Goal: Task Accomplishment & Management: Manage account settings

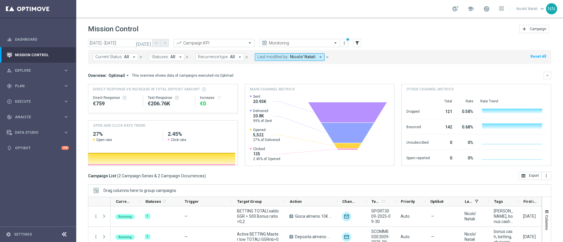
scroll to position [51, 0]
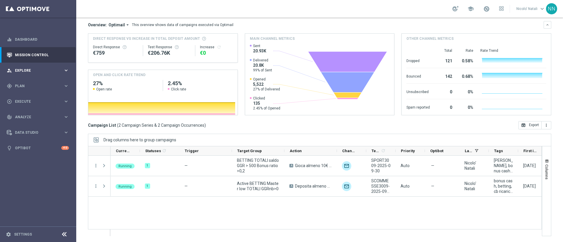
click at [18, 66] on div "person_search Explore keyboard_arrow_right" at bounding box center [38, 71] width 76 height 16
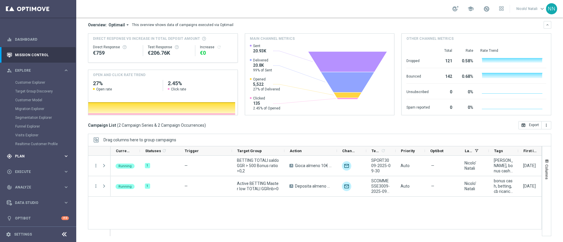
click at [24, 155] on span "Plan" at bounding box center [39, 157] width 48 height 4
click at [28, 100] on link "Target Groups" at bounding box center [38, 98] width 46 height 5
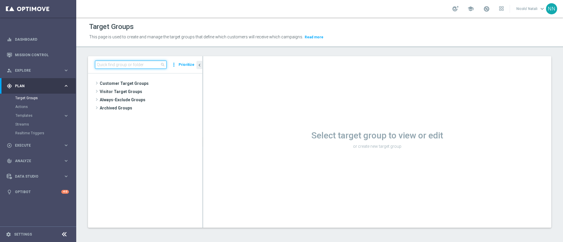
click at [107, 65] on input at bounding box center [131, 65] width 72 height 8
paste input "Active BETTING nosaldo GGR > 0 L3M Bonus Ratio>0,2"
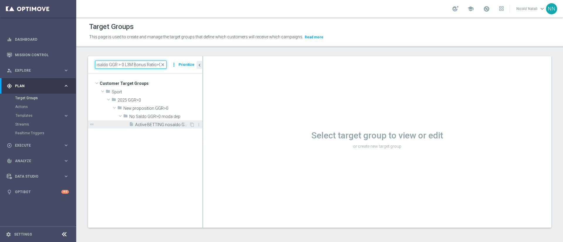
type input "Active BETTING nosaldo GGR > 0 L3M Bonus Ratio>0,2"
click at [160, 121] on div "insert_drive_file Active BETTING nosaldo GGR > 0 L3M Bonus Ratio>0,2" at bounding box center [159, 124] width 60 height 8
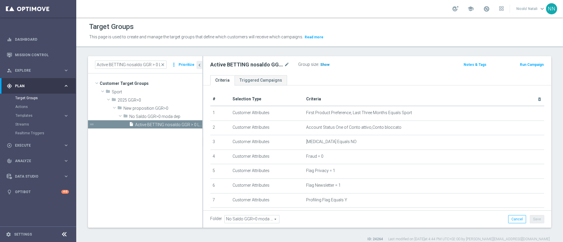
click at [328, 65] on span "Show" at bounding box center [324, 65] width 9 height 4
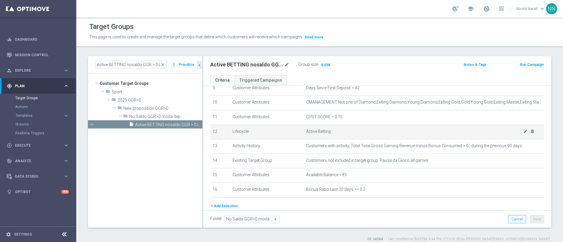
scroll to position [166, 0]
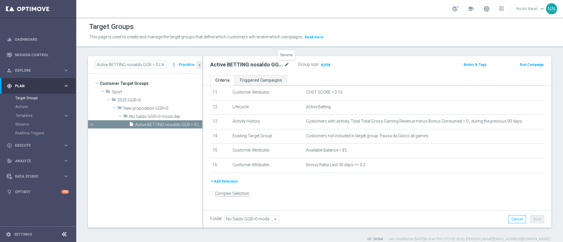
click at [286, 65] on icon "mode_edit" at bounding box center [286, 64] width 5 height 7
click at [286, 65] on input "Active BETTING nosaldo GGR > 0 L3M Bonus Ratio>0,2" at bounding box center [249, 65] width 79 height 8
click at [164, 64] on span "close" at bounding box center [162, 64] width 5 height 5
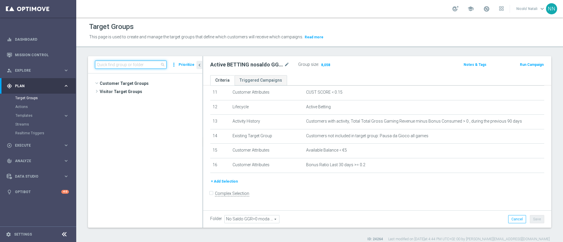
scroll to position [197, 0]
click at [146, 62] on input at bounding box center [131, 65] width 72 height 8
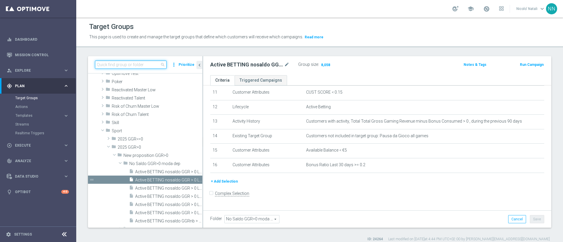
paste input "Active BETTING saldo GGR > 0 L3M Bonus Ratio>0,2"
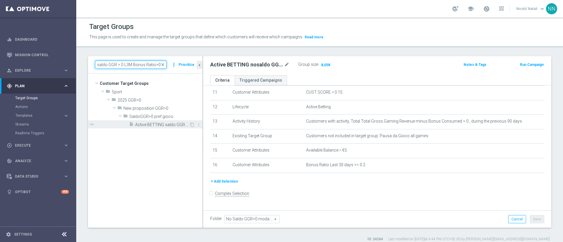
type input "Active BETTING saldo GGR > 0 L3M Bonus Ratio>0,2"
click at [164, 125] on span "Active BETTING saldo GGR > 0 L3M Bonus Ratio>0,2" at bounding box center [162, 125] width 54 height 5
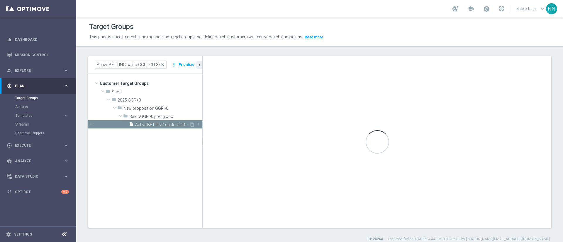
type input "SaldoGGR>0 pref gioco"
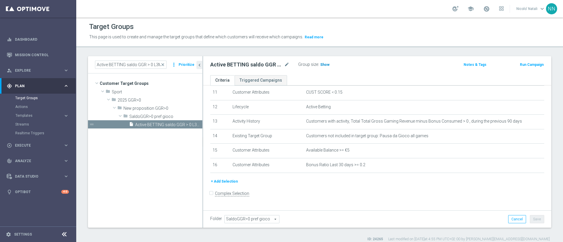
click at [327, 67] on h3 "Show" at bounding box center [325, 65] width 11 height 6
click at [286, 69] on div "Active BETTING saldo GGR > 0 L3M Bonus Ratio>0,2 mode_edit" at bounding box center [254, 65] width 88 height 8
click at [286, 67] on icon "mode_edit" at bounding box center [286, 64] width 5 height 7
click at [287, 63] on icon "mode_edit" at bounding box center [286, 64] width 5 height 7
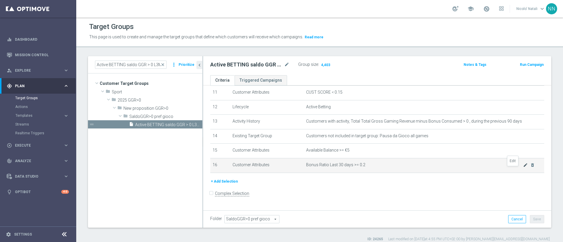
click at [523, 168] on icon "mode_edit" at bounding box center [525, 165] width 5 height 5
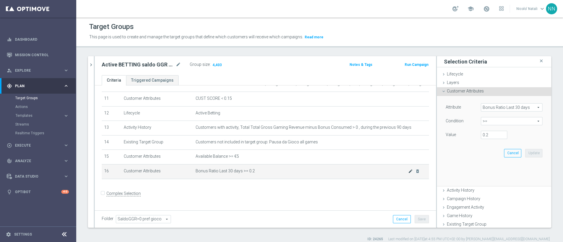
scroll to position [159, 0]
click at [489, 119] on span ">=" at bounding box center [511, 122] width 61 height 8
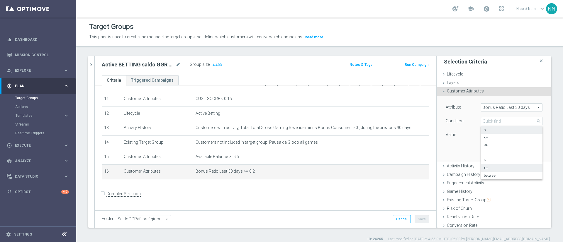
click at [484, 130] on span "<" at bounding box center [512, 130] width 56 height 5
type input "<"
click at [481, 134] on input "number" at bounding box center [494, 135] width 26 height 8
type input "0.2"
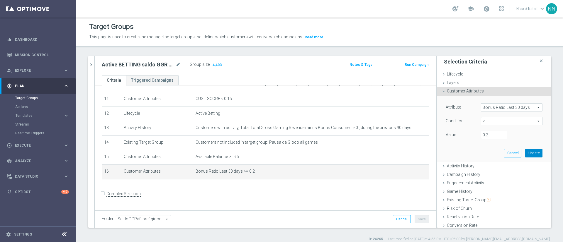
click at [525, 152] on button "Update" at bounding box center [533, 153] width 17 height 8
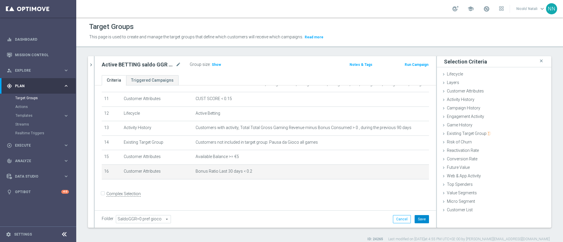
click at [417, 217] on button "Save" at bounding box center [422, 219] width 14 height 8
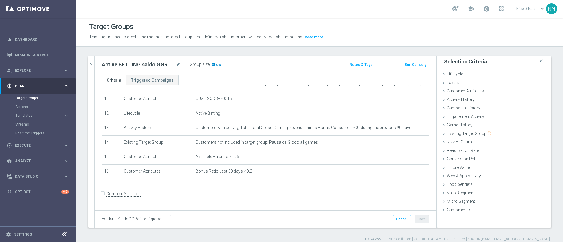
click at [212, 65] on span "Show" at bounding box center [216, 65] width 9 height 4
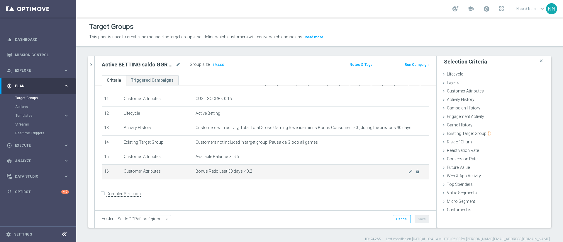
click at [309, 173] on td "Bonus Ratio Last 30 days < 0.2 mode_edit delete_forever" at bounding box center [311, 172] width 236 height 15
click at [408, 174] on icon "mode_edit" at bounding box center [410, 171] width 5 height 5
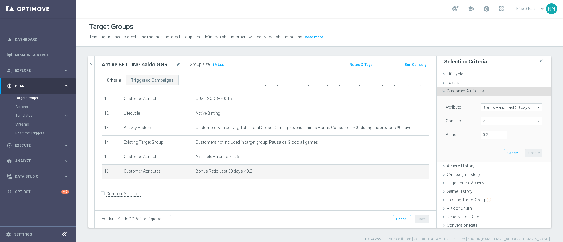
click at [484, 119] on span "<" at bounding box center [511, 122] width 61 height 8
click at [484, 160] on span ">" at bounding box center [512, 160] width 56 height 5
type input ">"
click at [480, 130] on div "Attribute Bonus Ratio Last 30 days Bonus Ratio Last 30 days arrow_drop_down sea…" at bounding box center [494, 121] width 97 height 37
click at [481, 139] on input "number" at bounding box center [494, 135] width 26 height 8
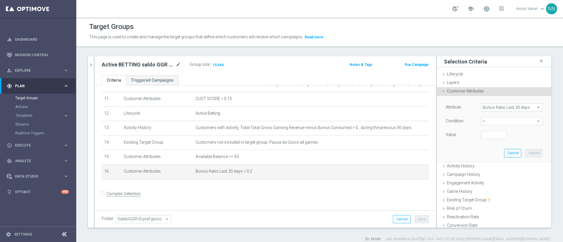
click at [481, 124] on span ">" at bounding box center [511, 122] width 61 height 8
click at [484, 166] on span ">=" at bounding box center [512, 168] width 56 height 5
type input ">="
click at [481, 134] on input "number" at bounding box center [494, 135] width 26 height 8
type input "0.2"
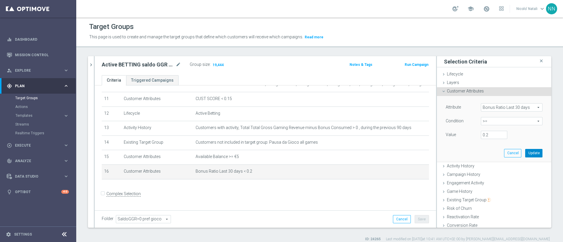
click at [525, 155] on button "Update" at bounding box center [533, 153] width 17 height 8
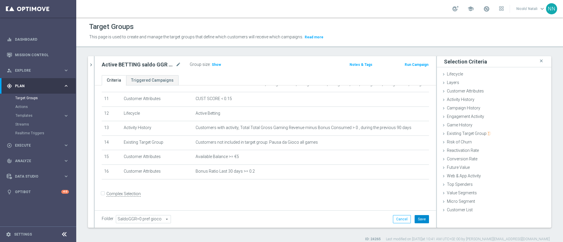
click at [418, 218] on button "Save" at bounding box center [422, 219] width 14 height 8
click at [89, 70] on button "chevron_right" at bounding box center [91, 64] width 6 height 17
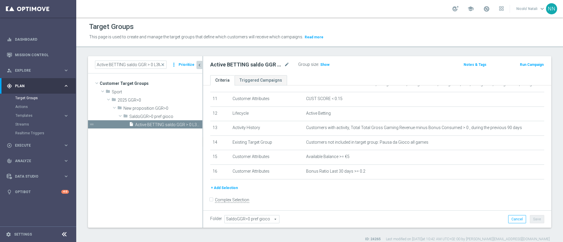
scroll to position [166, 0]
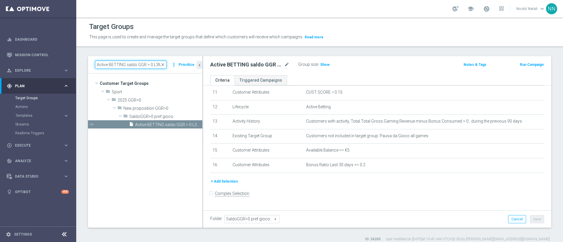
click at [141, 66] on input "Active BETTING saldo GGR > 0 L3M Bonus Ratio>0,2" at bounding box center [131, 65] width 72 height 8
paste input "no"
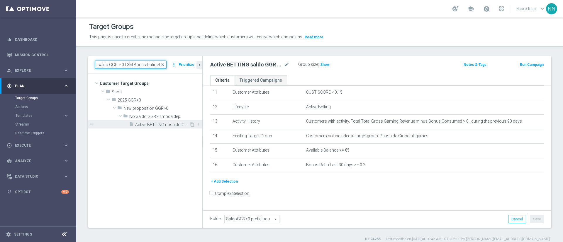
type input "Active BETTING nosaldo GGR > 0 L3M Bonus Ratio>0,2"
click at [166, 125] on span "Active BETTING nosaldo GGR > 0 L3M Bonus Ratio>0,2" at bounding box center [162, 125] width 54 height 5
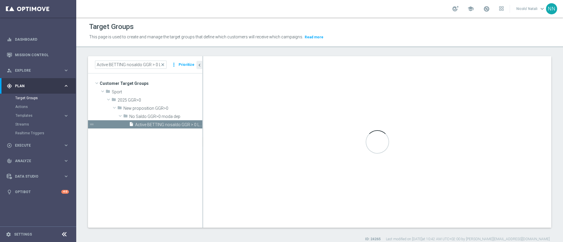
type input "No Saldo GGR>0 moda dep"
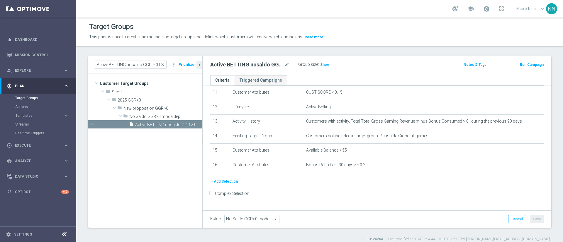
click at [409, 47] on header "Target Groups This page is used to create and manage the target groups that def…" at bounding box center [319, 33] width 487 height 30
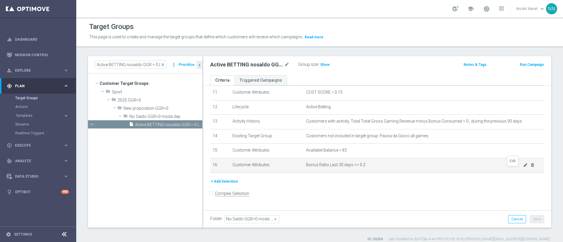
click at [523, 168] on icon "mode_edit" at bounding box center [525, 165] width 5 height 5
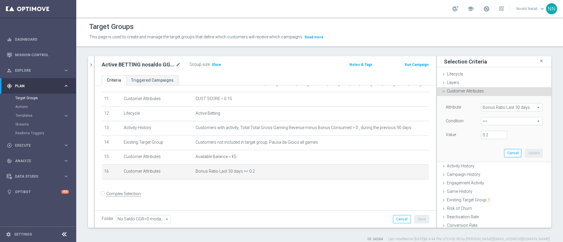
click at [488, 118] on span ">=" at bounding box center [511, 122] width 61 height 8
click at [484, 128] on span "<" at bounding box center [512, 130] width 56 height 5
type input "<"
click at [481, 135] on input "number" at bounding box center [494, 135] width 26 height 8
type input "0.2"
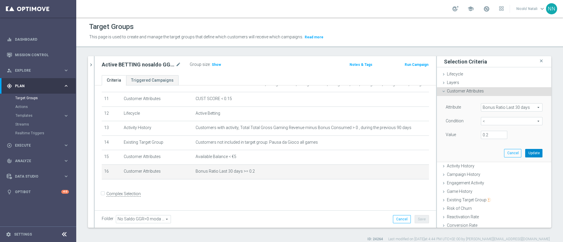
click at [525, 152] on button "Update" at bounding box center [533, 153] width 17 height 8
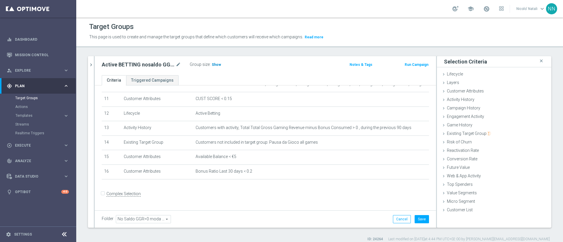
click at [213, 65] on span "Show" at bounding box center [216, 65] width 9 height 4
drag, startPoint x: 393, startPoint y: 219, endPoint x: 370, endPoint y: 223, distance: 23.1
click at [370, 223] on div "Folder No Saldo GGR>0 moda dep No Saldo GGR>0 moda dep arrow_drop_down search C…" at bounding box center [265, 219] width 327 height 8
click at [396, 220] on button "Cancel" at bounding box center [402, 219] width 18 height 8
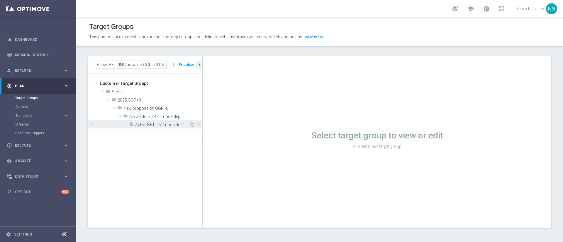
click at [177, 127] on span "Active BETTING nosaldo GGR > 0 L3M Bonus Ratio>0,2" at bounding box center [162, 125] width 54 height 5
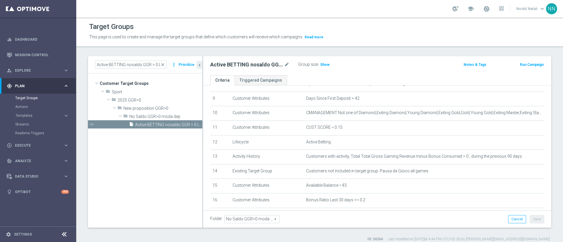
scroll to position [133, 0]
click at [176, 204] on tree-viewport "Customer Target Groups library_add create_new_folder folder" at bounding box center [145, 151] width 114 height 154
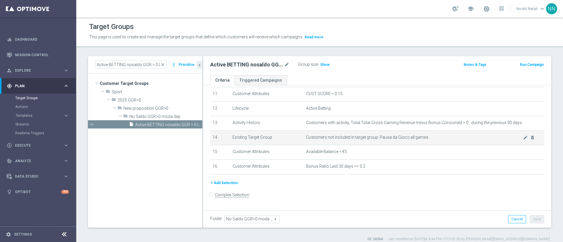
scroll to position [165, 0]
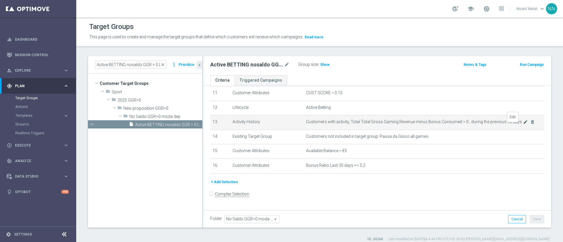
click at [523, 125] on icon "mode_edit" at bounding box center [525, 122] width 5 height 5
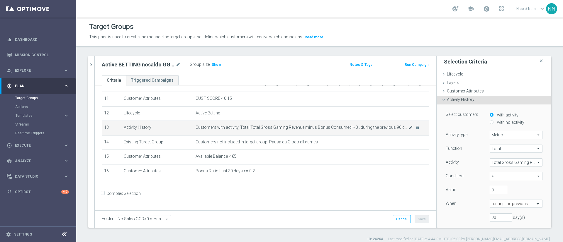
scroll to position [159, 0]
click at [490, 216] on input "90" at bounding box center [501, 218] width 22 height 8
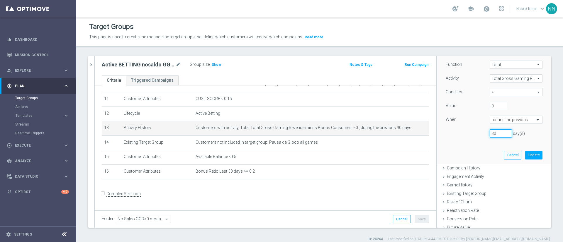
scroll to position [85, 0]
type input "30"
click at [525, 156] on button "Update" at bounding box center [533, 154] width 17 height 8
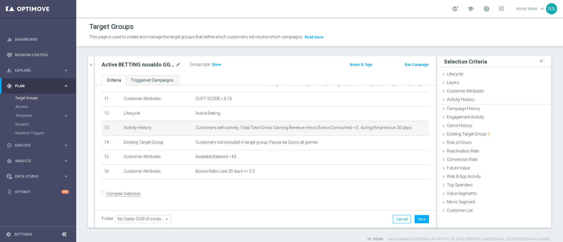
scroll to position [0, 0]
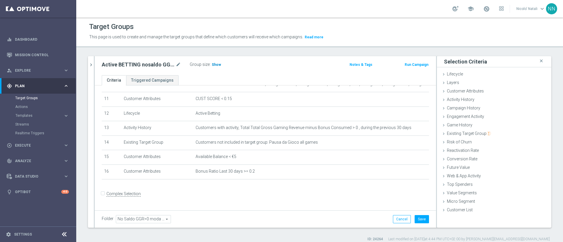
click at [216, 66] on span "Show" at bounding box center [216, 65] width 9 height 4
drag, startPoint x: 330, startPoint y: 153, endPoint x: 167, endPoint y: 198, distance: 169.1
click at [167, 198] on form "Complex Selection Invalid Expression" at bounding box center [265, 201] width 327 height 22
click at [462, 90] on span "Customer Attributes" at bounding box center [465, 91] width 37 height 5
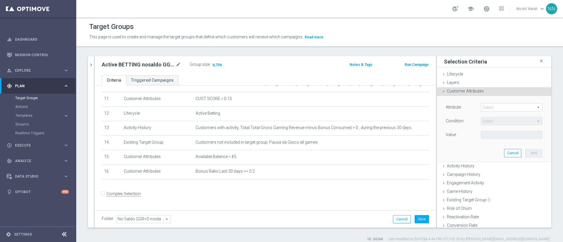
click at [488, 105] on span at bounding box center [511, 108] width 61 height 8
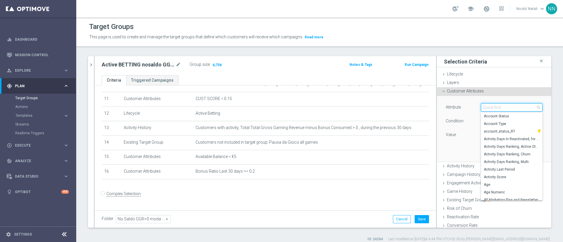
click at [488, 105] on input "search" at bounding box center [512, 107] width 62 height 8
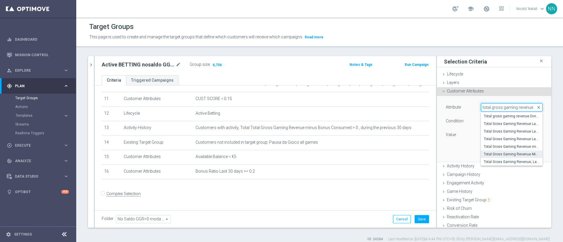
type input "total gross gaming revenue"
click at [492, 154] on span "Total Gross Gaming Revenue Minus Bonus Wagared" at bounding box center [512, 154] width 56 height 5
type input "Total Gross Gaming Revenue Minus Bonus Wagared"
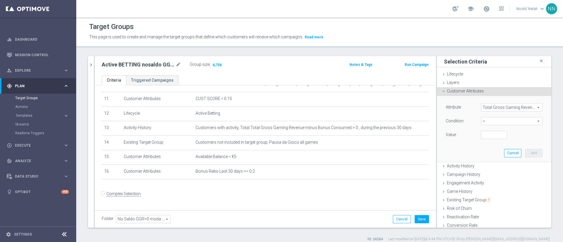
click at [483, 120] on span "=" at bounding box center [511, 122] width 61 height 8
click at [481, 157] on label ">" at bounding box center [512, 161] width 62 height 8
type input ">"
click at [482, 133] on input "number" at bounding box center [494, 135] width 26 height 8
type input "0"
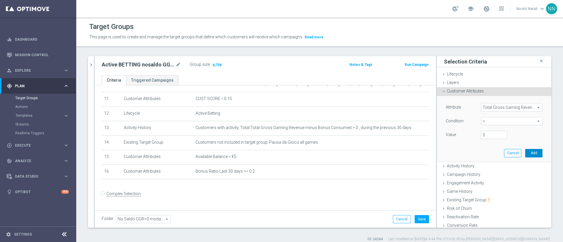
click at [525, 152] on button "Add" at bounding box center [533, 153] width 17 height 8
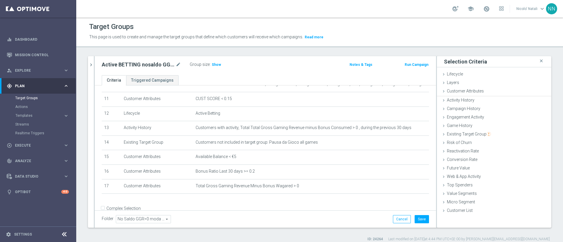
scroll to position [165, 0]
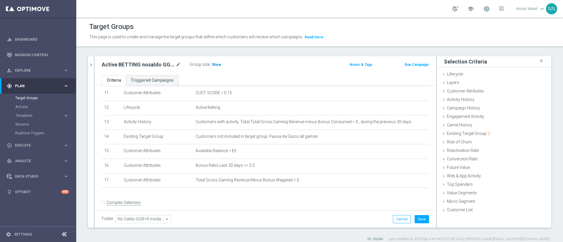
click at [215, 64] on span "Show" at bounding box center [216, 65] width 9 height 4
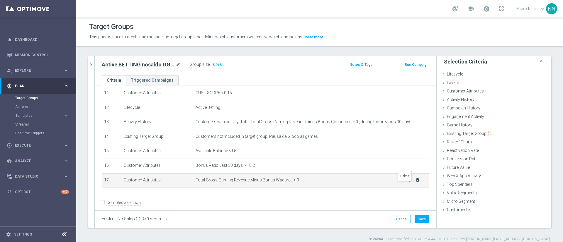
click at [415, 183] on icon "delete_forever" at bounding box center [417, 180] width 5 height 5
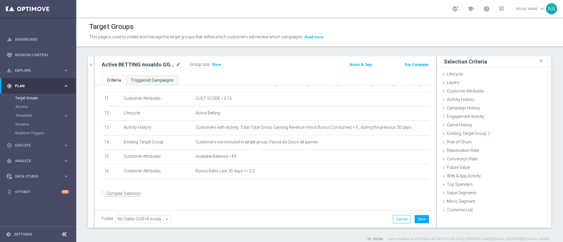
scroll to position [159, 0]
click at [396, 222] on button "Cancel" at bounding box center [402, 219] width 18 height 8
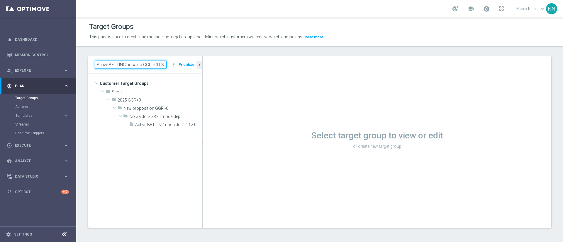
click at [130, 65] on input "Active BETTING nosaldo GGR > 0 L3M Bonus Ratio>0,2" at bounding box center [131, 65] width 72 height 8
click at [170, 126] on span "Active BETTING nosaldo GGR > 0 L3M Bonus Ratio>0,2" at bounding box center [162, 125] width 54 height 5
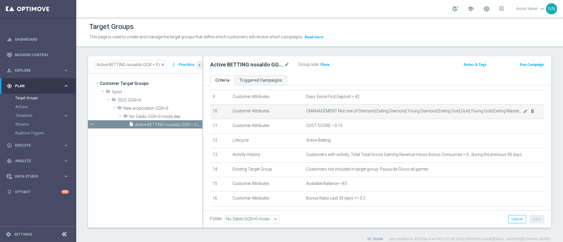
scroll to position [166, 0]
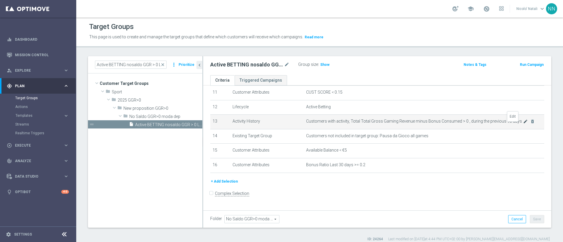
click at [523, 123] on icon "mode_edit" at bounding box center [525, 121] width 5 height 5
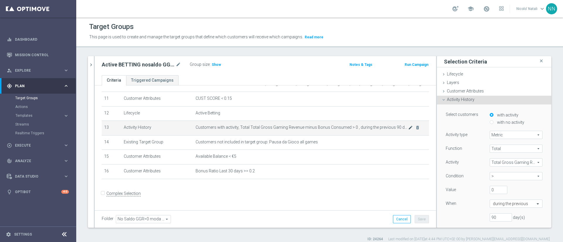
scroll to position [159, 0]
click at [490, 217] on input "90" at bounding box center [501, 218] width 22 height 8
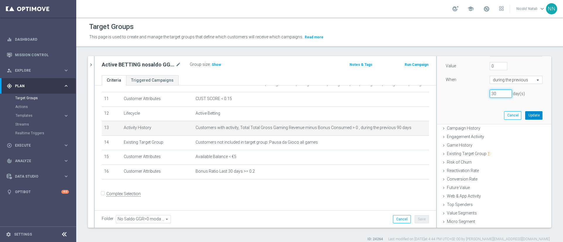
type input "30"
click at [525, 117] on button "Update" at bounding box center [533, 115] width 17 height 8
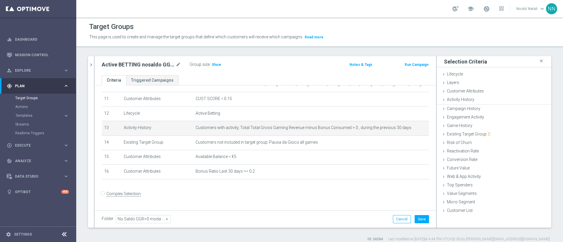
scroll to position [0, 0]
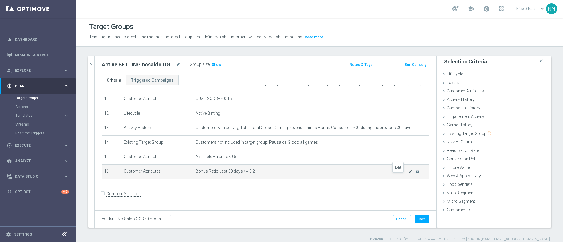
click at [408, 174] on icon "mode_edit" at bounding box center [410, 171] width 5 height 5
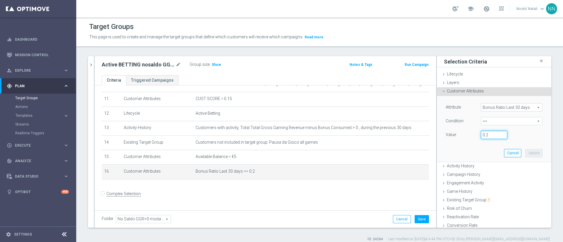
click at [481, 133] on input "0.2" at bounding box center [494, 135] width 26 height 8
click at [483, 123] on span ">=" at bounding box center [511, 122] width 61 height 8
click at [484, 139] on span "<=" at bounding box center [512, 137] width 56 height 5
type input "<="
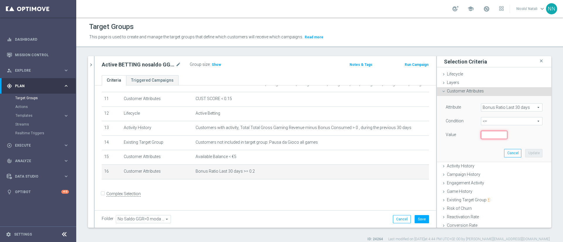
click at [481, 134] on input "number" at bounding box center [494, 135] width 26 height 8
type input "0.2"
click at [525, 152] on button "Update" at bounding box center [533, 153] width 17 height 8
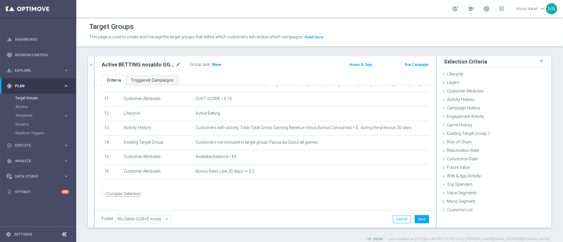
click at [213, 64] on span "Show" at bounding box center [216, 65] width 9 height 4
click at [330, 83] on ul "Criteria Triggered Campaigns" at bounding box center [265, 80] width 341 height 10
click at [394, 216] on button "Cancel" at bounding box center [402, 219] width 18 height 8
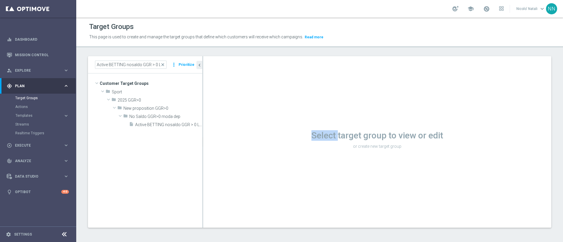
click at [394, 216] on div "Select target group to view or edit or create new target group" at bounding box center [377, 142] width 348 height 172
click at [132, 65] on input "Active BETTING nosaldo GGR > 0 L3M Bonus Ratio>0,2" at bounding box center [131, 65] width 72 height 8
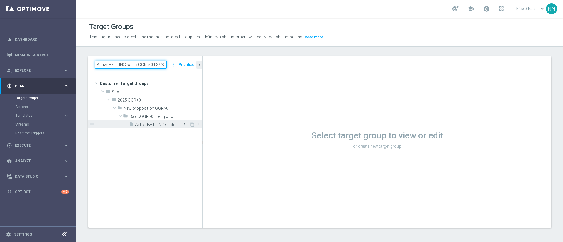
type input "Active BETTING saldo GGR > 0 L3M Bonus Ratio>0,2"
click at [163, 123] on span "Active BETTING saldo GGR > 0 L3M Bonus Ratio>0,2" at bounding box center [162, 125] width 54 height 5
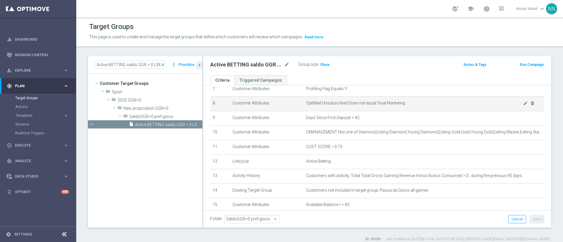
scroll to position [112, 0]
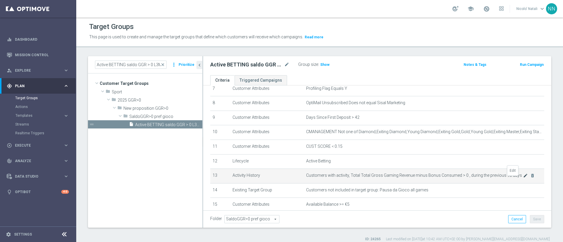
click at [523, 178] on icon "mode_edit" at bounding box center [525, 176] width 5 height 5
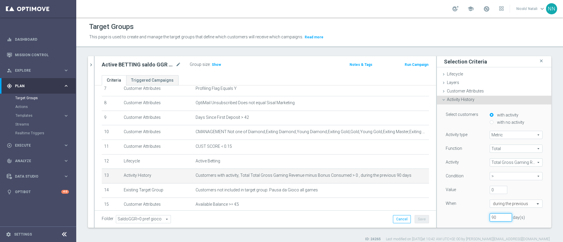
click at [490, 216] on input "90" at bounding box center [501, 218] width 22 height 8
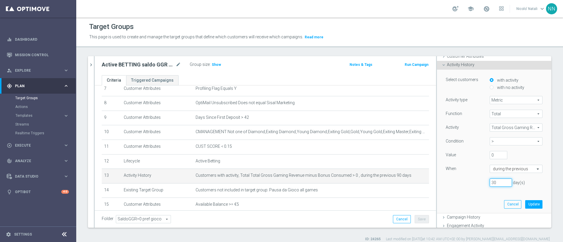
scroll to position [35, 0]
type input "30"
click at [525, 206] on button "Update" at bounding box center [533, 204] width 17 height 8
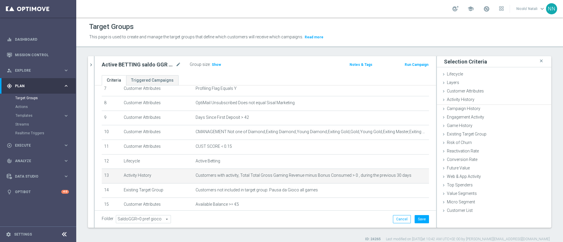
scroll to position [0, 0]
click at [418, 219] on button "Save" at bounding box center [422, 219] width 14 height 8
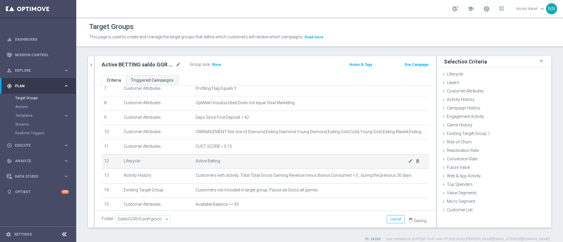
scroll to position [159, 0]
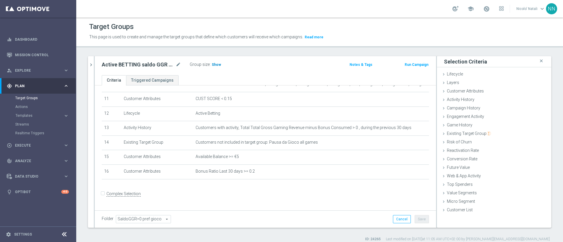
click at [215, 65] on span "Show" at bounding box center [216, 65] width 9 height 4
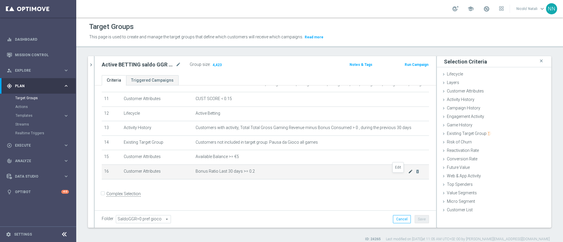
click at [408, 174] on icon "mode_edit" at bounding box center [410, 171] width 5 height 5
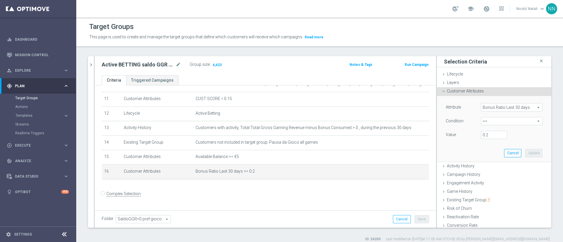
click at [487, 121] on span ">=" at bounding box center [511, 122] width 61 height 8
click at [484, 138] on span "<=" at bounding box center [512, 137] width 56 height 5
type input "<="
click at [481, 136] on input "number" at bounding box center [494, 135] width 26 height 8
type input "0.2"
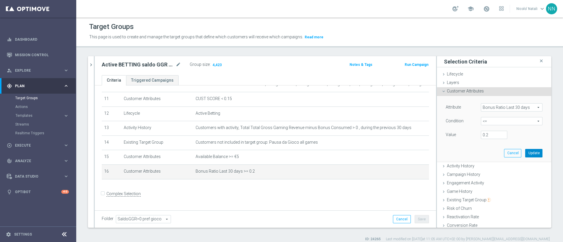
click at [525, 150] on button "Update" at bounding box center [533, 153] width 17 height 8
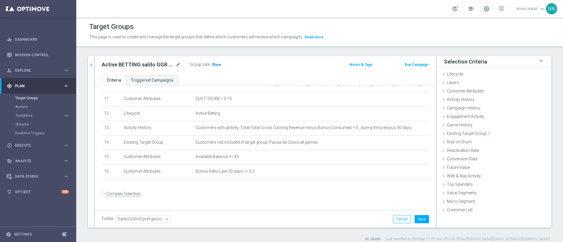
click at [220, 65] on h3 "Show" at bounding box center [216, 65] width 11 height 6
click at [400, 222] on button "Cancel" at bounding box center [402, 219] width 18 height 8
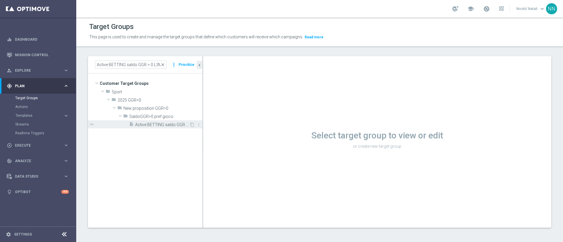
click at [177, 125] on span "Active BETTING saldo GGR > 0 L3M Bonus Ratio>0,2" at bounding box center [162, 125] width 54 height 5
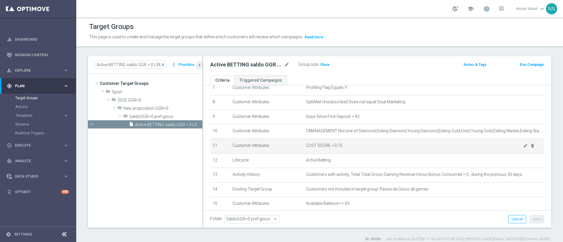
scroll to position [149, 0]
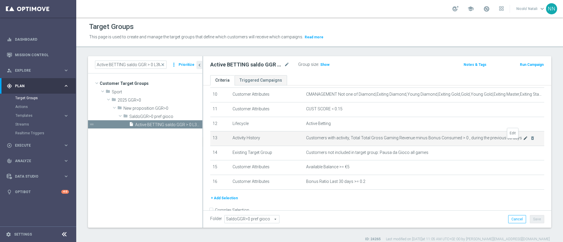
click at [523, 141] on icon "mode_edit" at bounding box center [525, 138] width 5 height 5
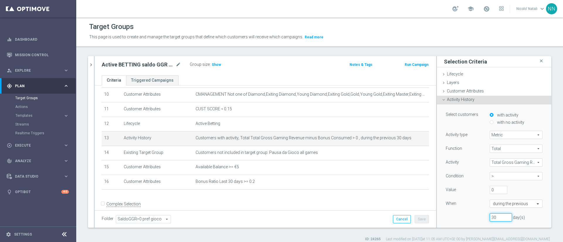
click at [490, 218] on input "30" at bounding box center [501, 218] width 22 height 8
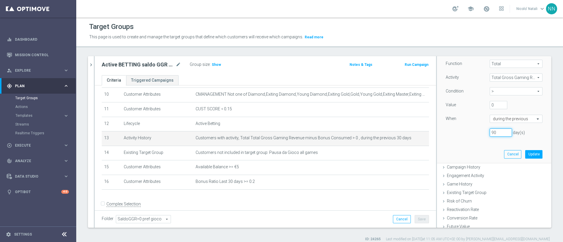
scroll to position [85, 0]
type input "90"
click at [525, 153] on button "Update" at bounding box center [533, 154] width 17 height 8
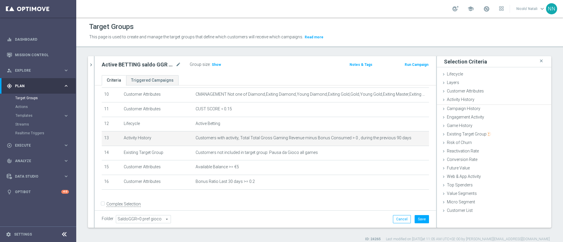
scroll to position [0, 0]
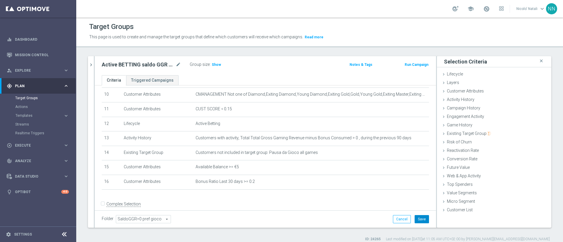
click at [415, 222] on button "Save" at bounding box center [422, 219] width 14 height 8
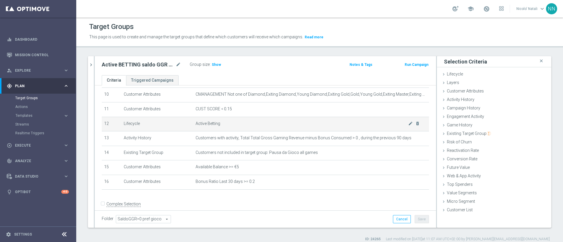
scroll to position [159, 0]
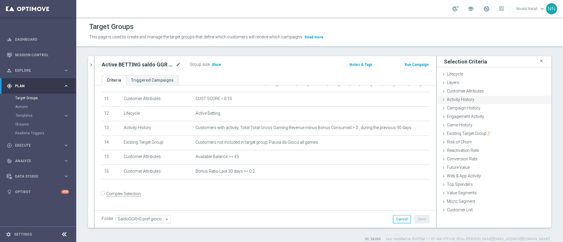
click at [465, 97] on span "Activity History" at bounding box center [461, 99] width 28 height 5
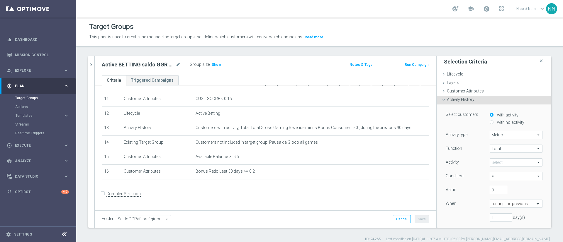
drag, startPoint x: 495, startPoint y: 161, endPoint x: 495, endPoint y: 164, distance: 3.3
click at [495, 164] on span at bounding box center [516, 163] width 52 height 8
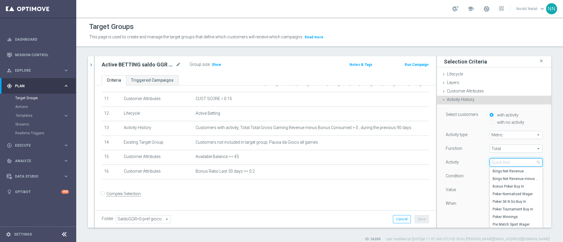
click at [495, 164] on input "search" at bounding box center [516, 163] width 53 height 8
type input "total gross"
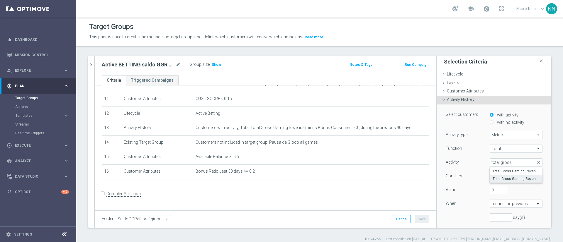
click at [495, 177] on span "Total Gross Gaming Revenue minus Bonus Consumed" at bounding box center [516, 179] width 47 height 5
type input "Total Gross Gaming Revenue minus Bonus Consumed"
click at [490, 174] on span "=" at bounding box center [516, 177] width 52 height 8
click at [493, 201] on span ">" at bounding box center [516, 200] width 47 height 5
type input ">"
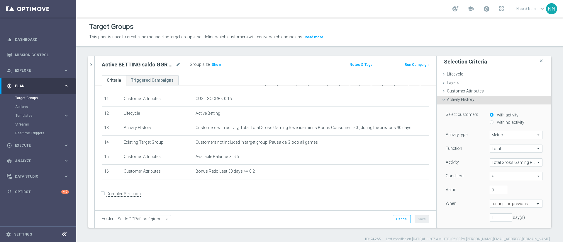
scroll to position [13, 0]
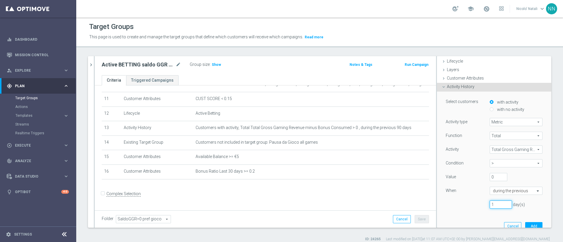
click at [491, 204] on input "1" at bounding box center [501, 205] width 22 height 8
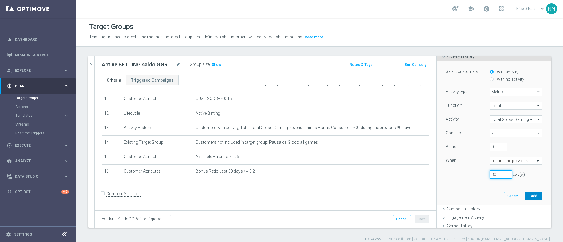
type input "30"
click at [525, 196] on button "Add" at bounding box center [533, 196] width 17 height 8
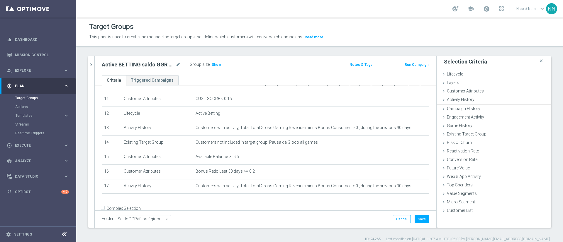
scroll to position [0, 0]
click at [217, 65] on span "Show" at bounding box center [216, 65] width 9 height 4
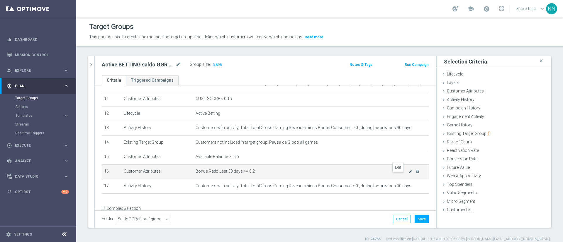
click at [408, 174] on icon "mode_edit" at bounding box center [410, 171] width 5 height 5
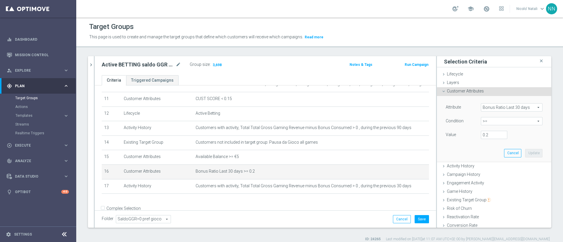
click at [484, 121] on span ">=" at bounding box center [511, 122] width 61 height 8
click at [484, 130] on span "<" at bounding box center [512, 130] width 56 height 5
type input "<"
click at [481, 135] on input "number" at bounding box center [494, 135] width 26 height 8
type input "0.2"
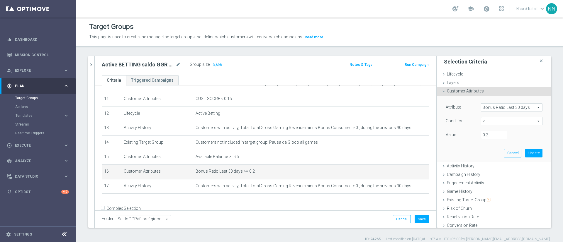
click at [486, 124] on span "<" at bounding box center [511, 122] width 61 height 8
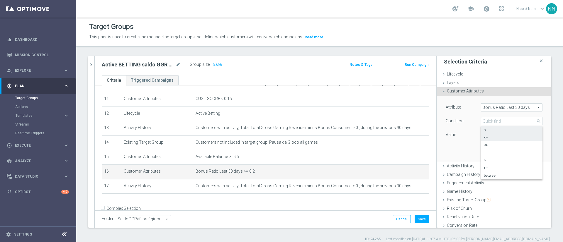
click at [484, 138] on span "<=" at bounding box center [512, 137] width 56 height 5
type input "<="
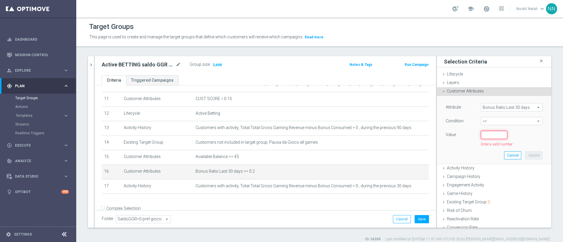
click at [482, 138] on input "number" at bounding box center [494, 135] width 26 height 8
type input "0.2"
click at [525, 150] on button "Update" at bounding box center [533, 153] width 17 height 8
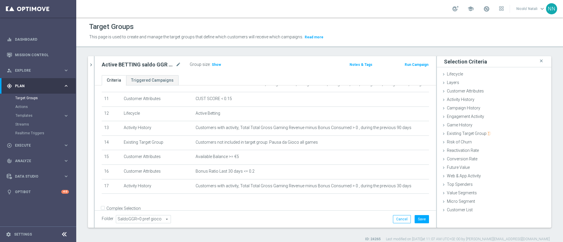
click at [215, 68] on div "Group size : Show" at bounding box center [219, 65] width 59 height 8
click at [213, 62] on h3 "Show" at bounding box center [216, 65] width 11 height 6
click at [393, 217] on button "Cancel" at bounding box center [402, 219] width 18 height 8
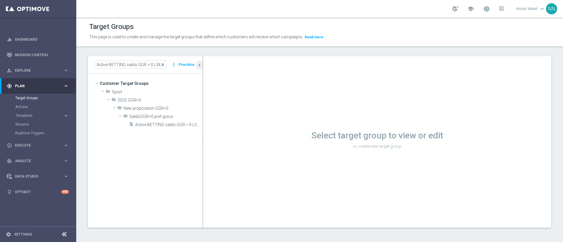
click at [164, 64] on span "close" at bounding box center [162, 64] width 5 height 5
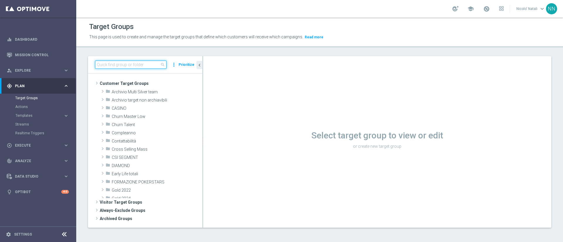
click at [144, 65] on input at bounding box center [131, 65] width 72 height 8
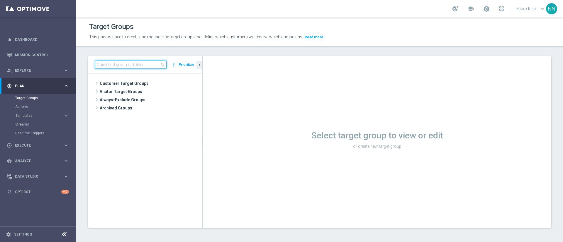
paste input "Active BETTING nosaldo GGR > 0 L3M Bonus Ratio>0,2"
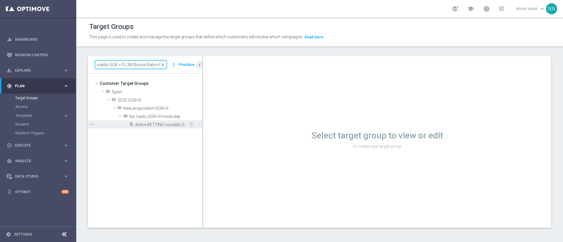
type input "Active BETTING nosaldo GGR > 0 L3M Bonus Ratio>0,2"
click at [172, 123] on span "Active BETTING nosaldo GGR > 0 L3M Bonus Ratio>0,2" at bounding box center [162, 125] width 54 height 5
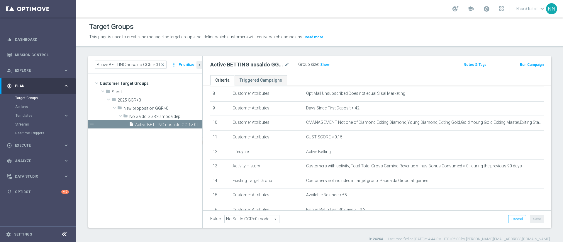
scroll to position [166, 0]
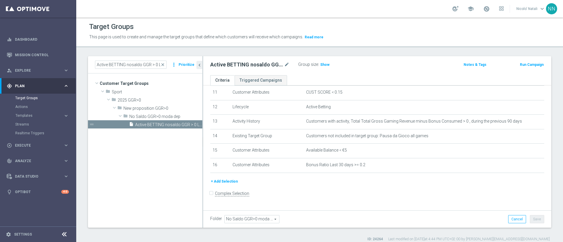
click at [228, 185] on button "+ Add Selection" at bounding box center [224, 182] width 28 height 6
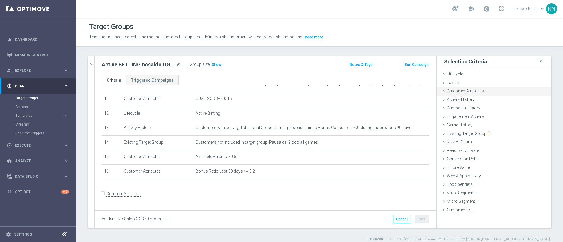
click at [464, 91] on span "Customer Attributes" at bounding box center [465, 91] width 37 height 5
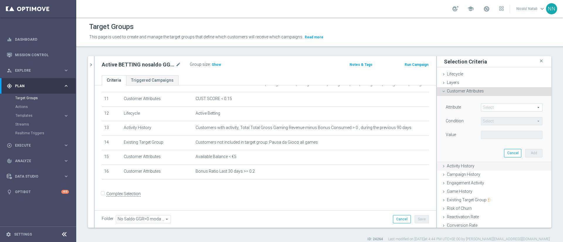
click at [454, 164] on span "Activity History" at bounding box center [461, 166] width 28 height 5
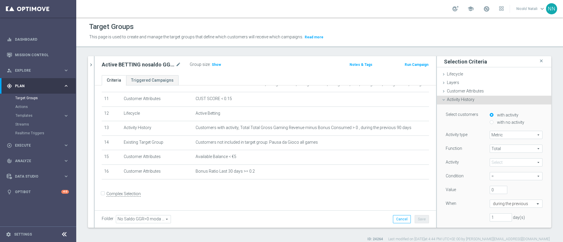
click at [490, 161] on span at bounding box center [516, 163] width 52 height 8
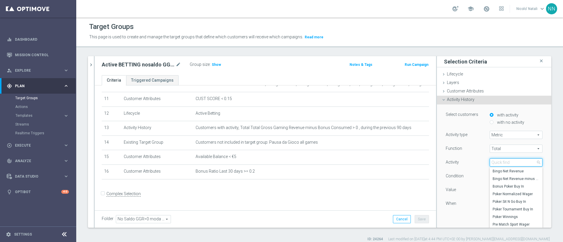
click at [490, 161] on input "search" at bounding box center [516, 163] width 53 height 8
type input "total gross"
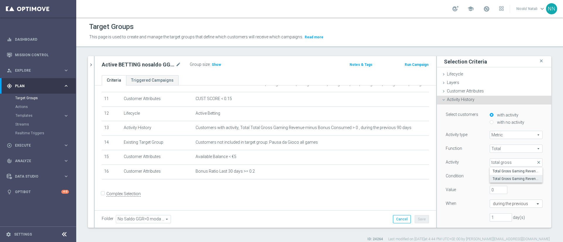
click at [494, 177] on span "Total Gross Gaming Revenue minus Bonus Consumed" at bounding box center [516, 179] width 47 height 5
type input "Total Gross Gaming Revenue minus Bonus Consumed"
click at [498, 175] on span "=" at bounding box center [516, 177] width 52 height 8
click at [493, 199] on span ">" at bounding box center [516, 200] width 47 height 5
type input ">"
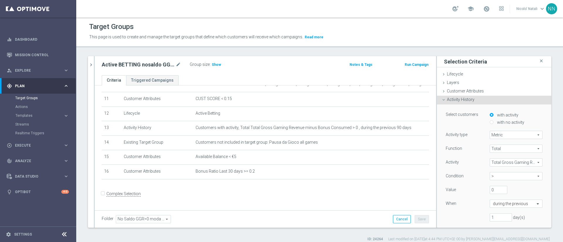
scroll to position [33, 0]
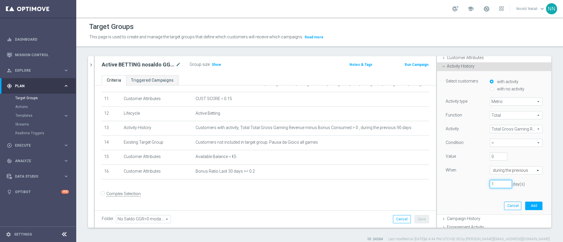
click at [491, 183] on input "1" at bounding box center [501, 184] width 22 height 8
type input "30"
click at [525, 208] on button "Add" at bounding box center [533, 206] width 17 height 8
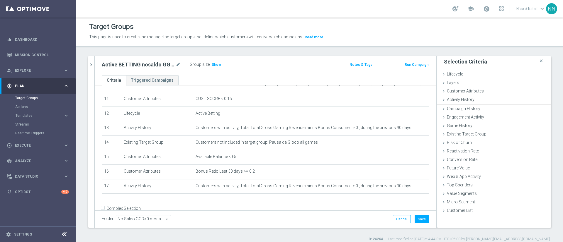
scroll to position [0, 0]
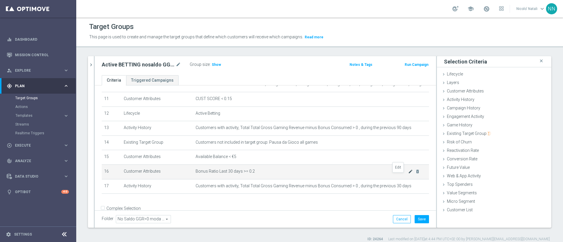
click at [408, 174] on icon "mode_edit" at bounding box center [410, 171] width 5 height 5
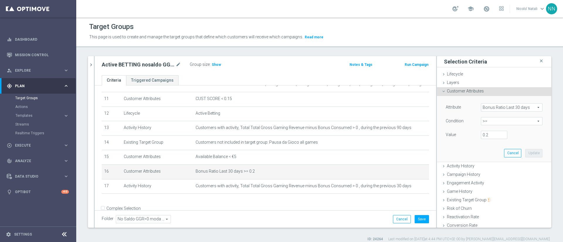
click at [486, 120] on span ">=" at bounding box center [511, 122] width 61 height 8
click at [484, 136] on span "<=" at bounding box center [512, 137] width 56 height 5
type input "<="
click at [483, 136] on input "number" at bounding box center [494, 135] width 26 height 8
type input "0.2"
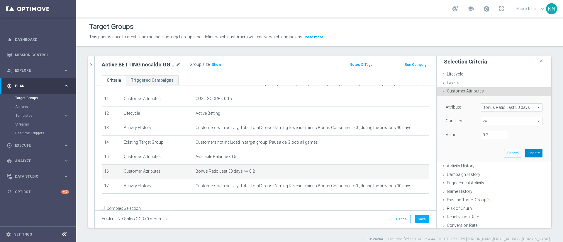
click at [525, 153] on button "Update" at bounding box center [533, 153] width 17 height 8
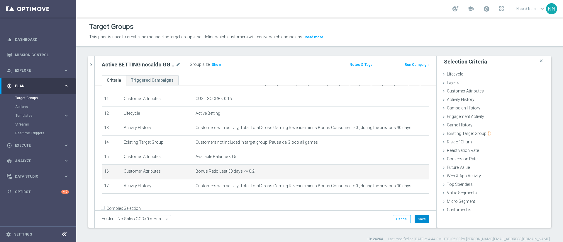
click at [418, 217] on button "Save" at bounding box center [422, 219] width 14 height 8
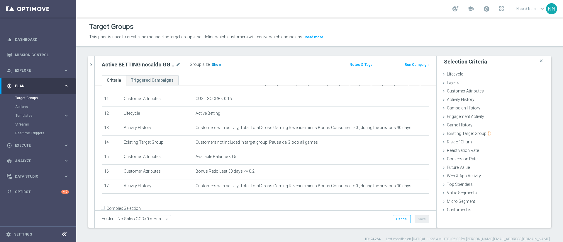
click at [215, 64] on span "Show" at bounding box center [216, 65] width 9 height 4
click at [415, 189] on icon "delete_forever" at bounding box center [417, 186] width 5 height 5
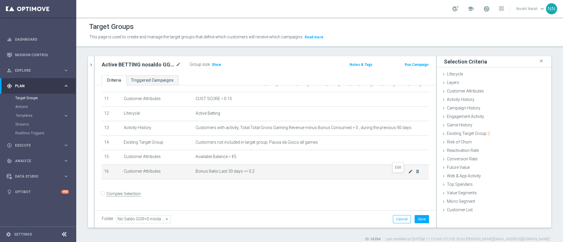
click at [408, 174] on icon "mode_edit" at bounding box center [410, 171] width 5 height 5
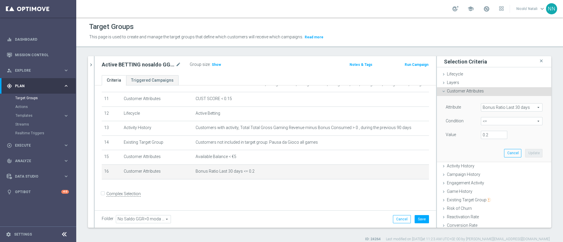
click at [487, 120] on span "<=" at bounding box center [511, 122] width 61 height 8
click at [484, 160] on span ">" at bounding box center [512, 160] width 56 height 5
type input ">"
click at [484, 120] on span ">" at bounding box center [511, 122] width 61 height 8
click at [484, 167] on span ">=" at bounding box center [512, 168] width 56 height 5
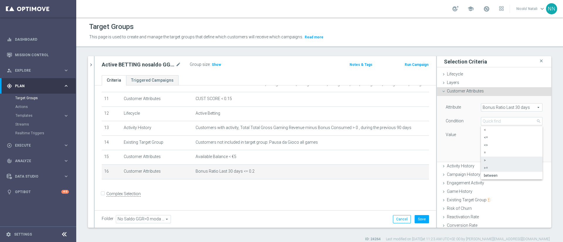
type input ">="
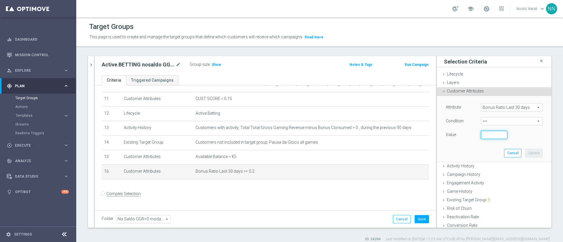
click at [481, 132] on input "number" at bounding box center [494, 135] width 26 height 8
type input "0.2"
click at [525, 155] on button "Update" at bounding box center [533, 153] width 17 height 8
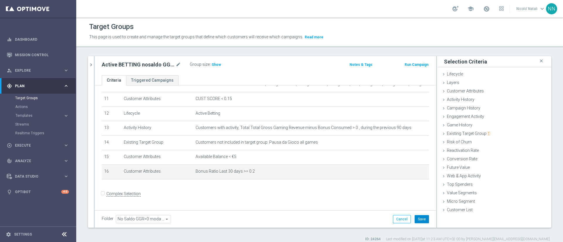
click at [415, 216] on button "Save" at bounding box center [422, 219] width 14 height 8
